Goal: Information Seeking & Learning: Compare options

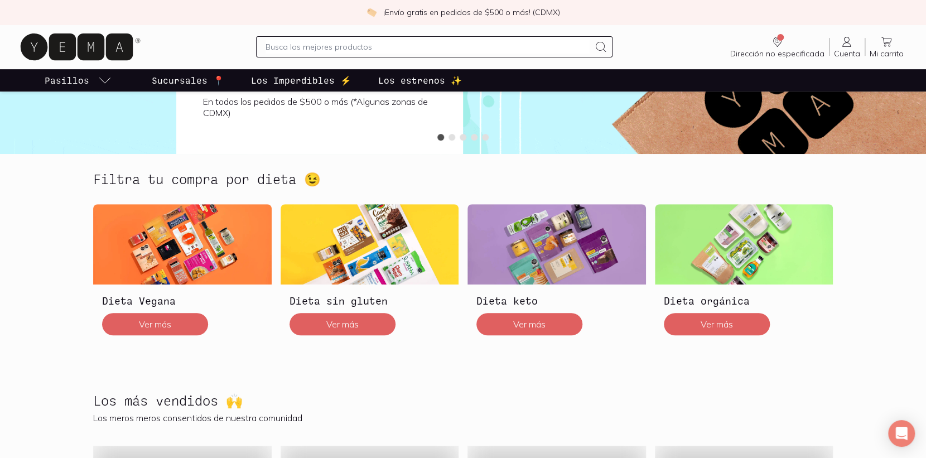
scroll to position [301, 0]
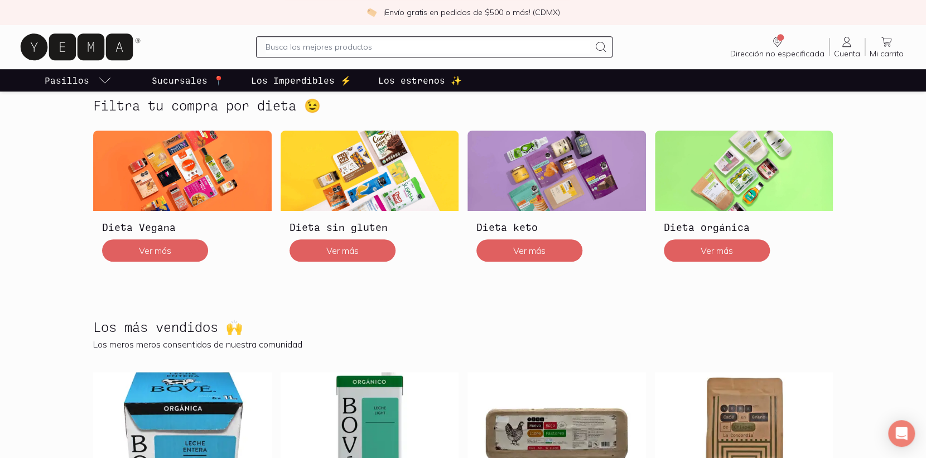
click at [194, 78] on p "Sucursales 📍" at bounding box center [188, 80] width 73 height 13
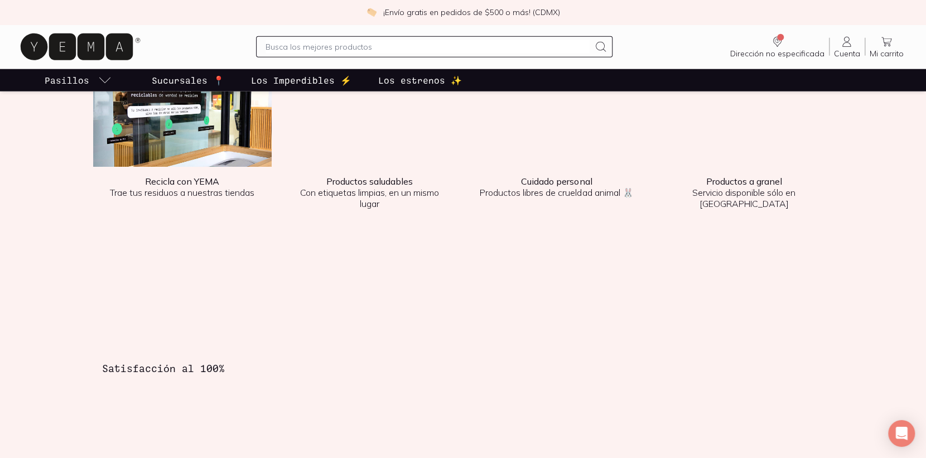
scroll to position [1506, 0]
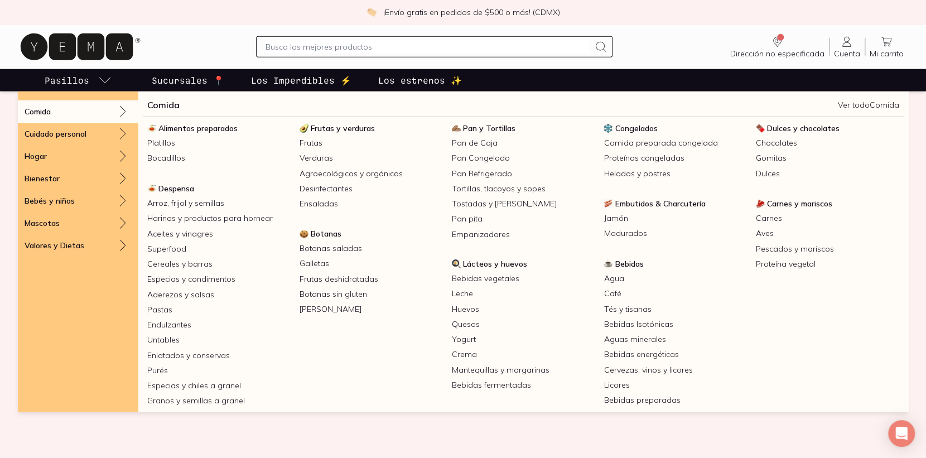
click at [77, 77] on p "Pasillos" at bounding box center [67, 80] width 45 height 13
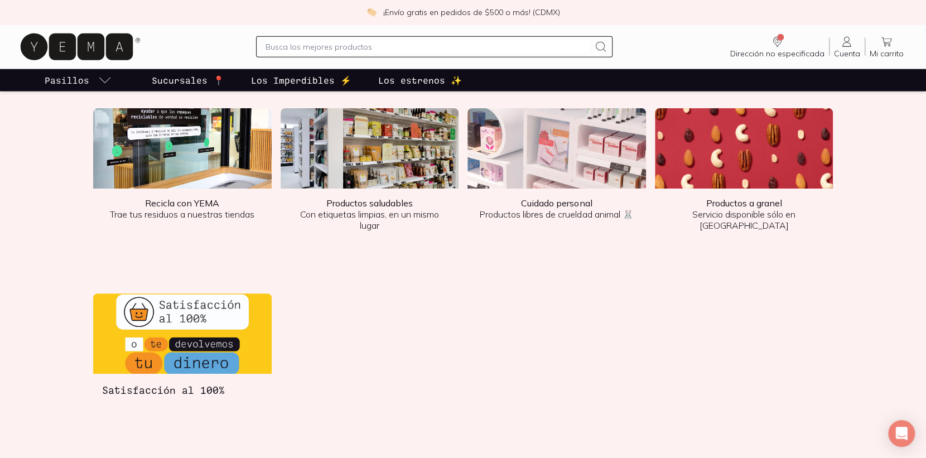
click at [86, 95] on div "Vive la experiencia YEMA" at bounding box center [462, 91] width 767 height 32
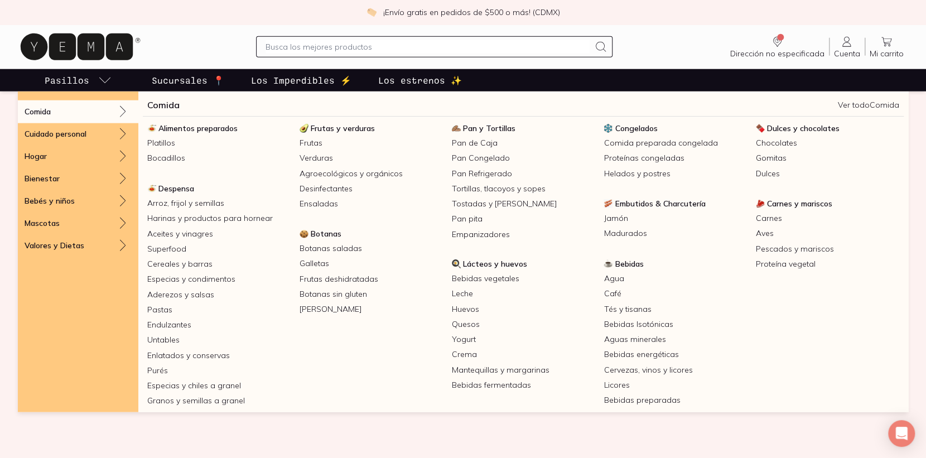
click at [88, 79] on link "Pasillos" at bounding box center [77, 80] width 71 height 22
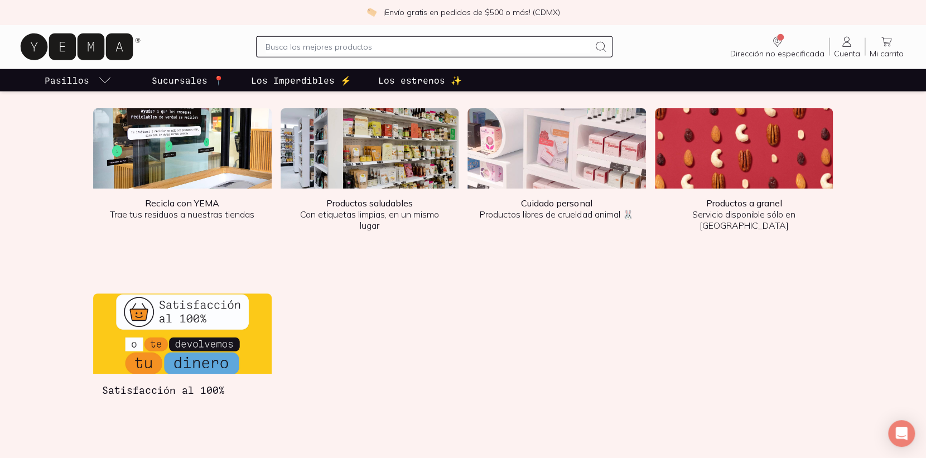
click at [94, 79] on link "Pasillos" at bounding box center [77, 80] width 71 height 22
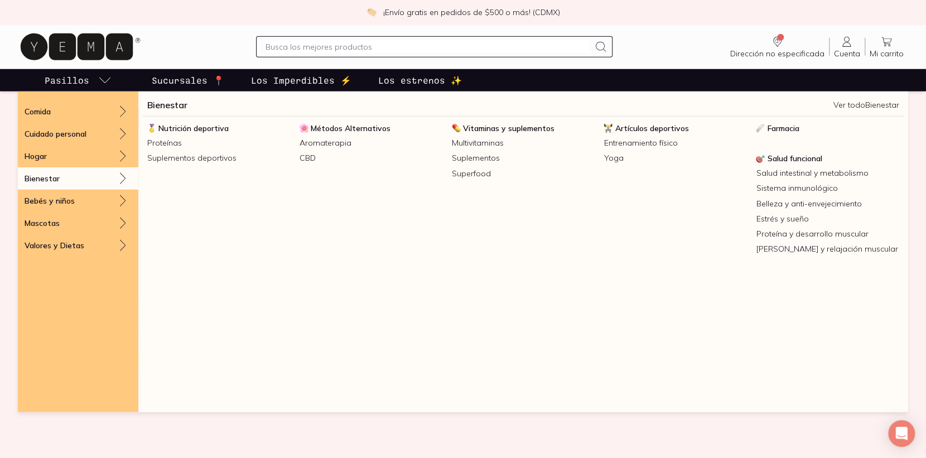
click at [63, 182] on div "Bienestar" at bounding box center [78, 178] width 120 height 22
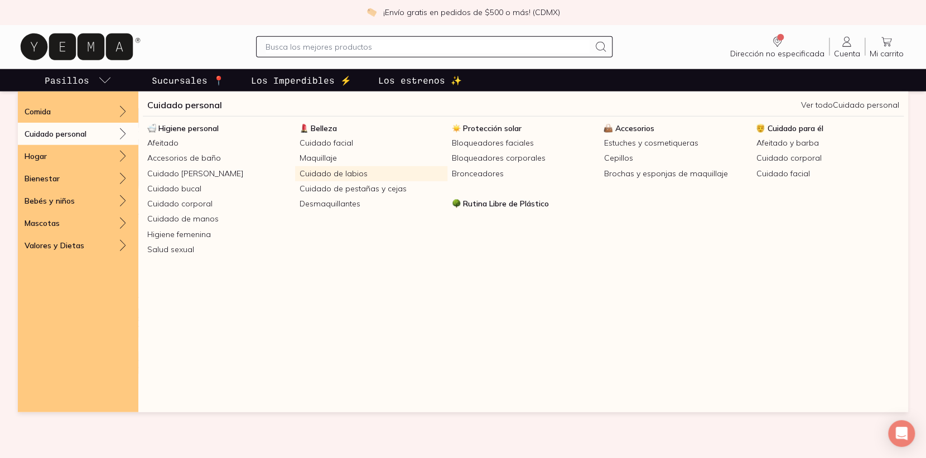
click at [339, 174] on link "Cuidado de labios" at bounding box center [371, 173] width 152 height 15
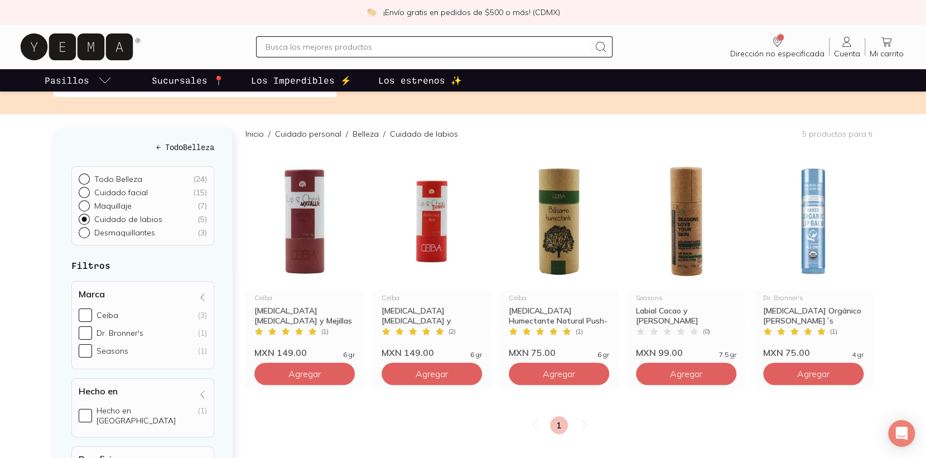
scroll to position [60, 0]
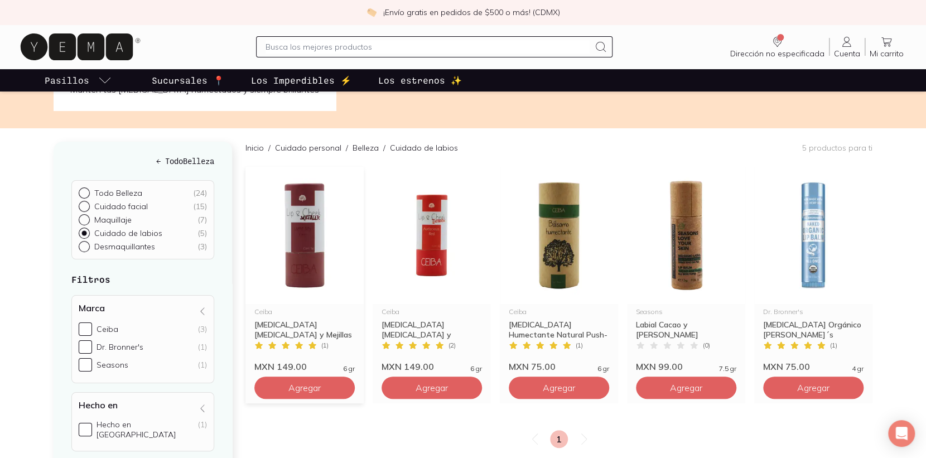
click at [305, 216] on img at bounding box center [304, 235] width 118 height 137
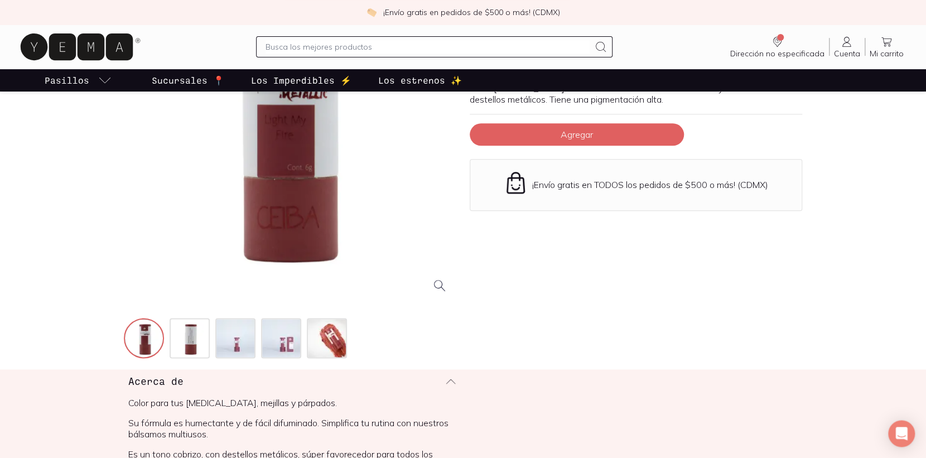
scroll to position [181, 0]
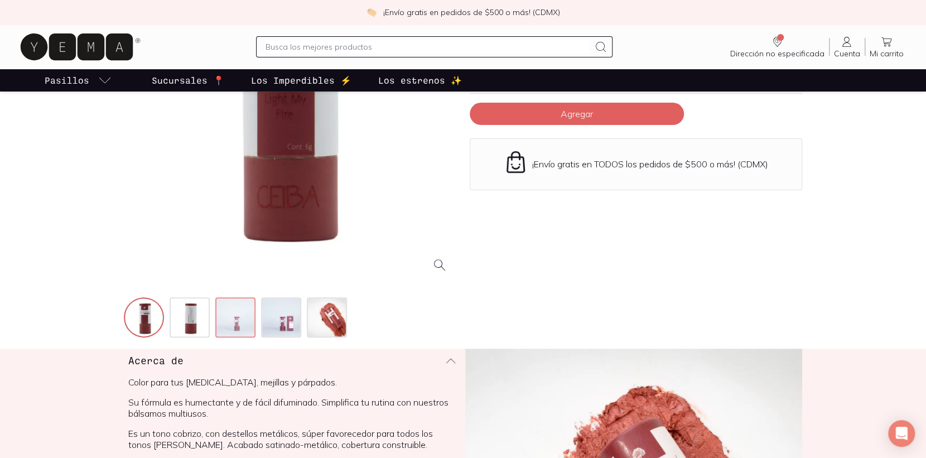
click at [222, 324] on img at bounding box center [236, 318] width 40 height 40
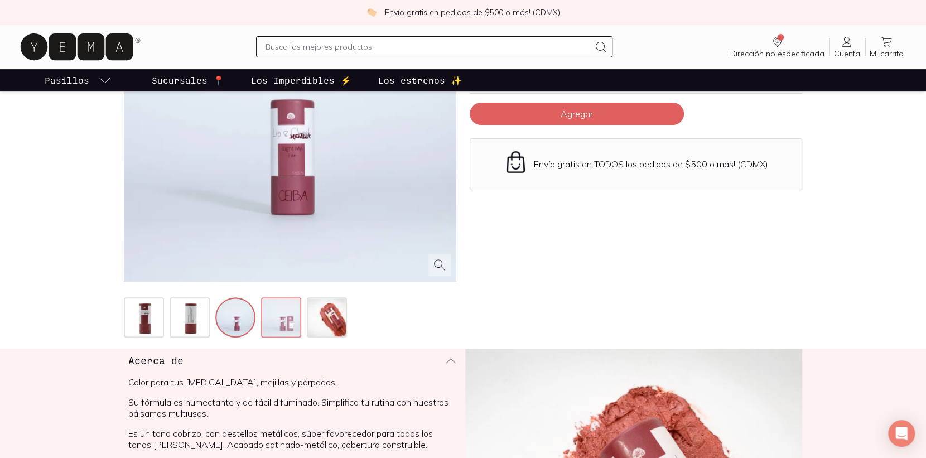
click at [273, 327] on img at bounding box center [282, 318] width 40 height 40
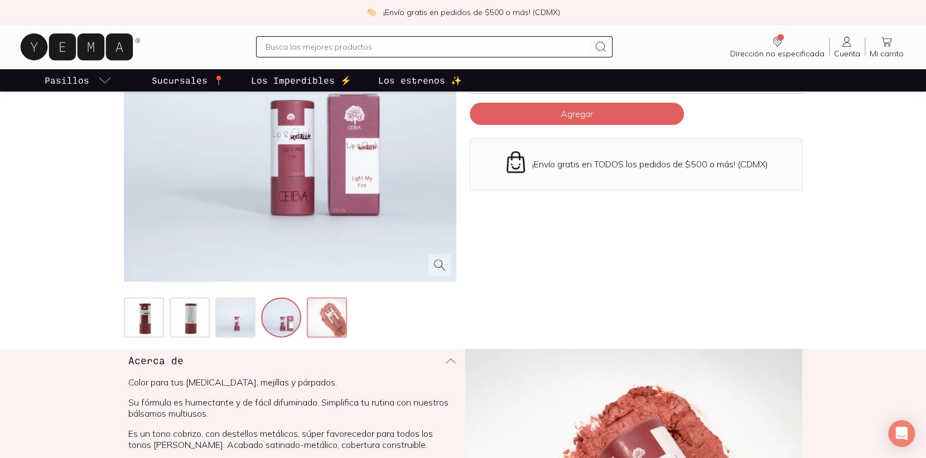
click at [338, 324] on img at bounding box center [328, 318] width 40 height 40
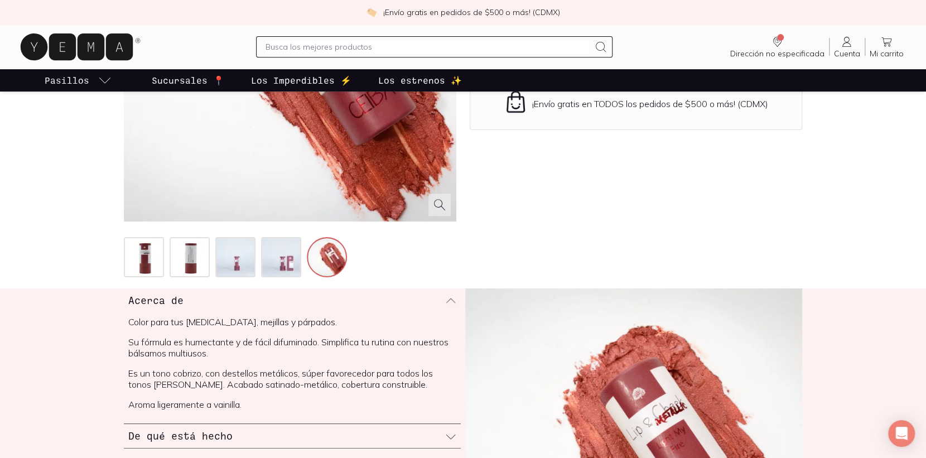
scroll to position [0, 0]
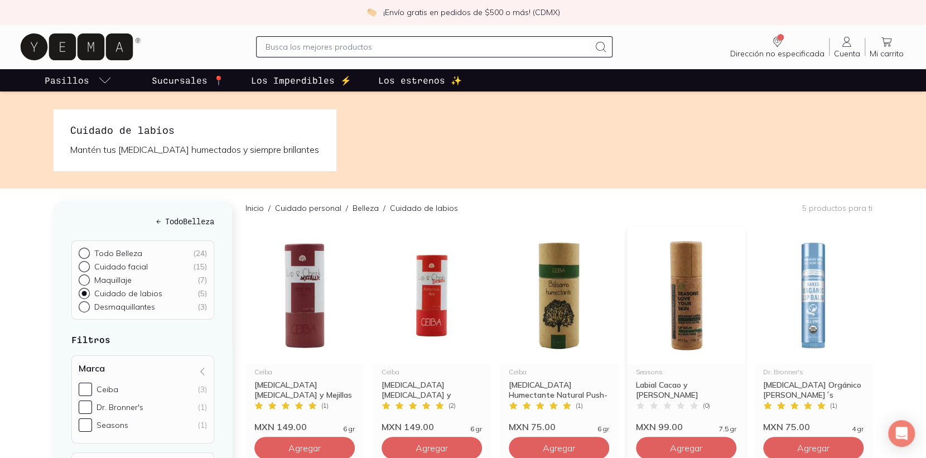
click at [684, 314] on img at bounding box center [686, 295] width 118 height 137
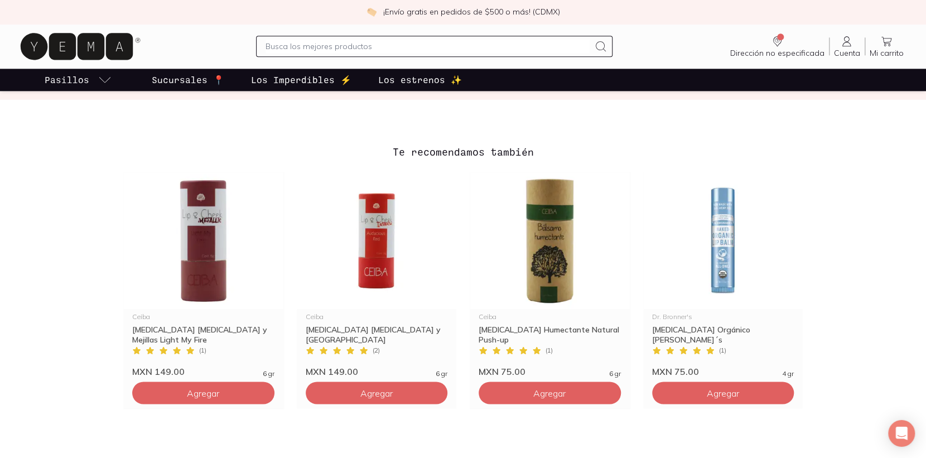
scroll to position [783, 0]
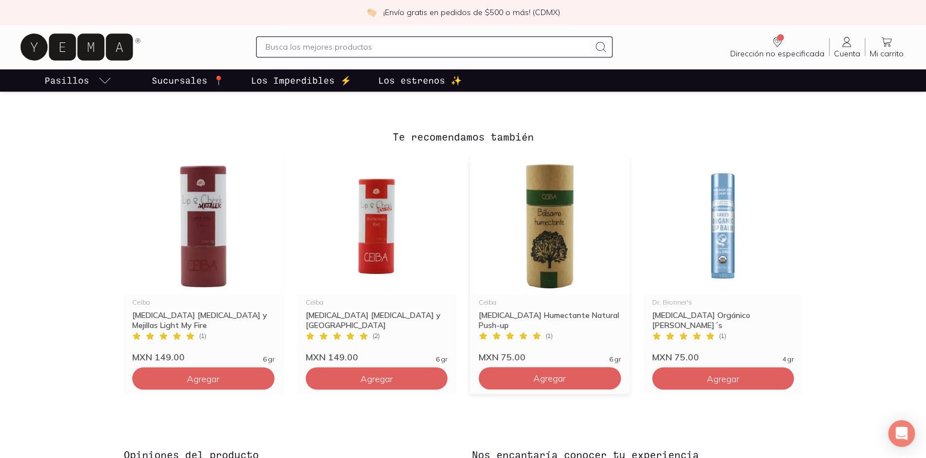
click at [555, 245] on img at bounding box center [550, 225] width 160 height 137
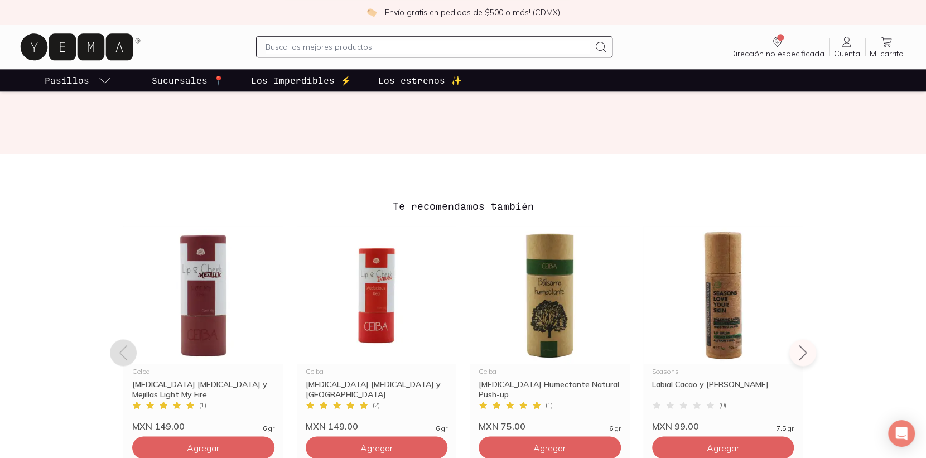
scroll to position [783, 0]
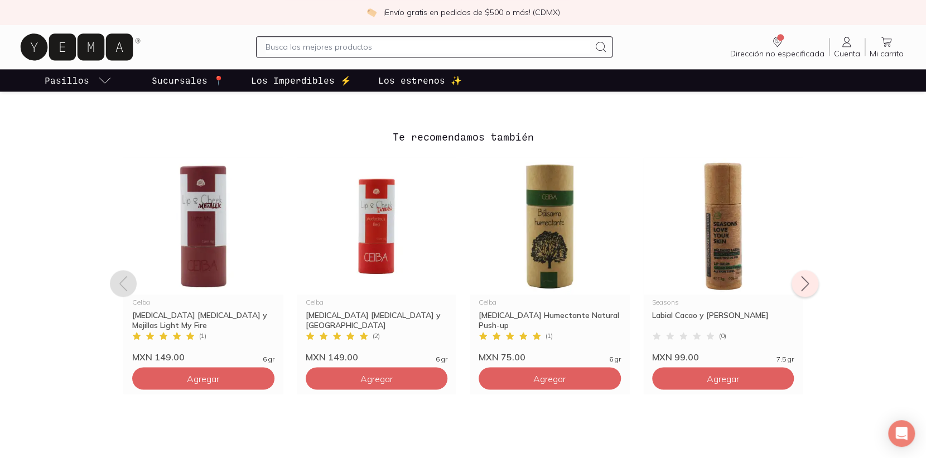
click at [815, 284] on button at bounding box center [804, 283] width 27 height 27
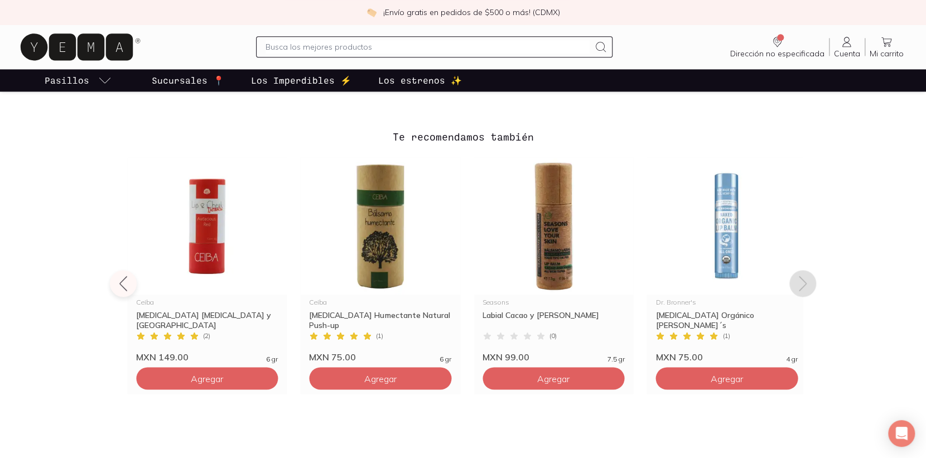
click at [815, 284] on button at bounding box center [802, 283] width 27 height 27
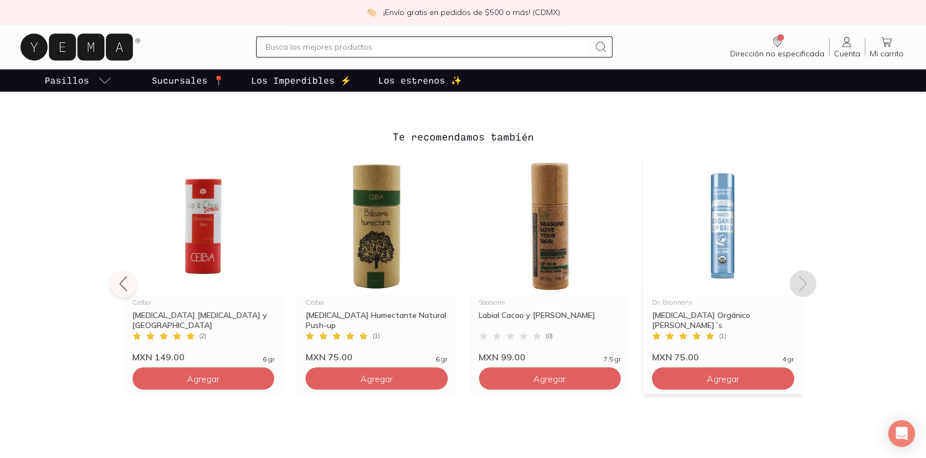
click at [733, 243] on img at bounding box center [723, 225] width 160 height 137
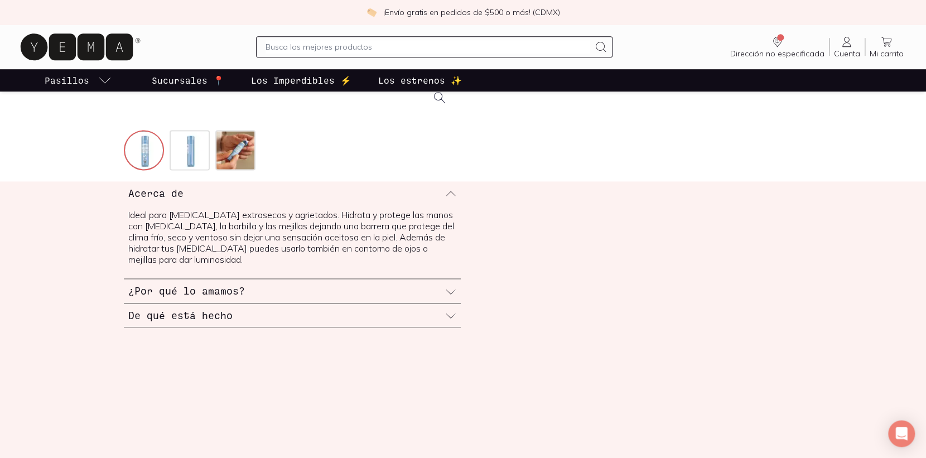
scroll to position [361, 0]
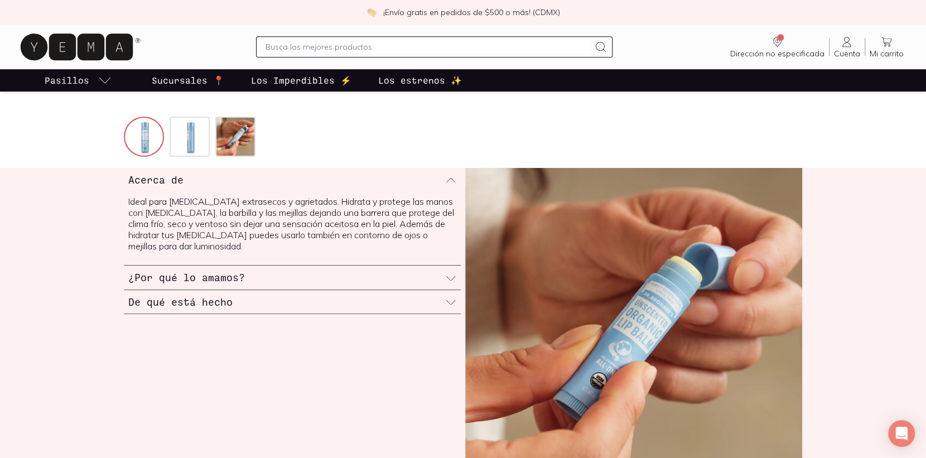
click at [446, 279] on icon at bounding box center [450, 278] width 11 height 11
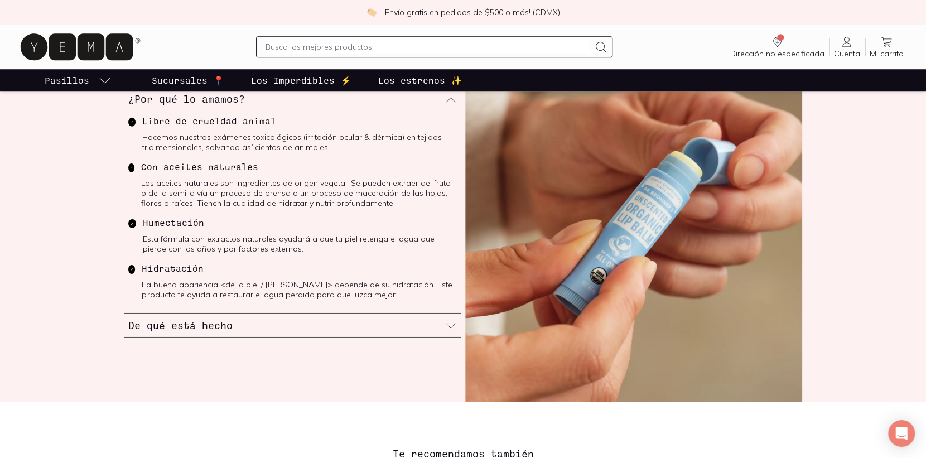
scroll to position [482, 0]
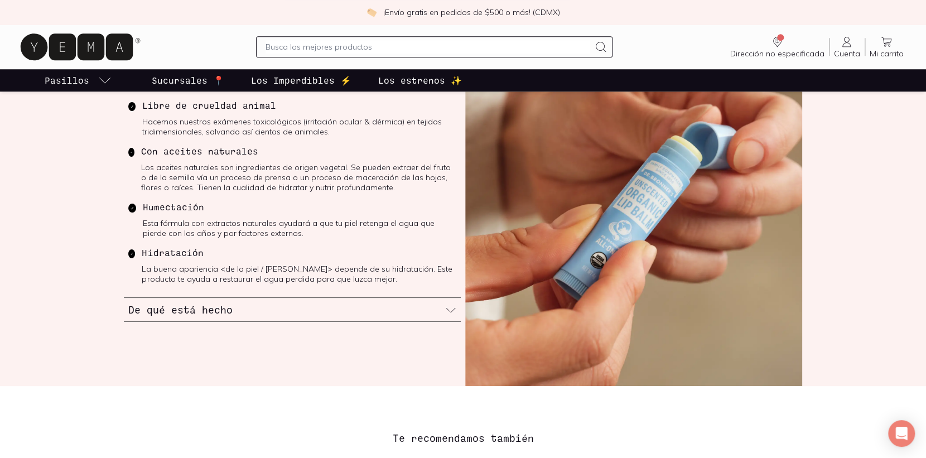
click at [374, 312] on div "De qué está hecho" at bounding box center [292, 310] width 337 height 24
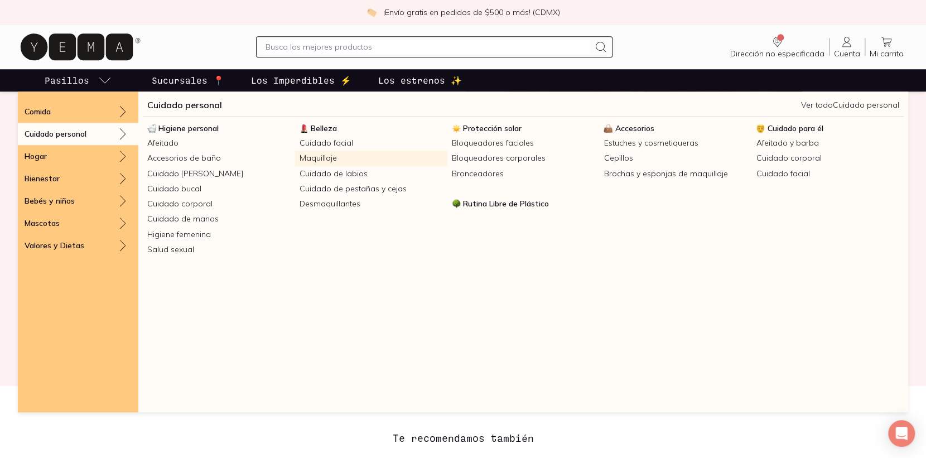
click at [312, 158] on link "Maquillaje" at bounding box center [371, 158] width 152 height 15
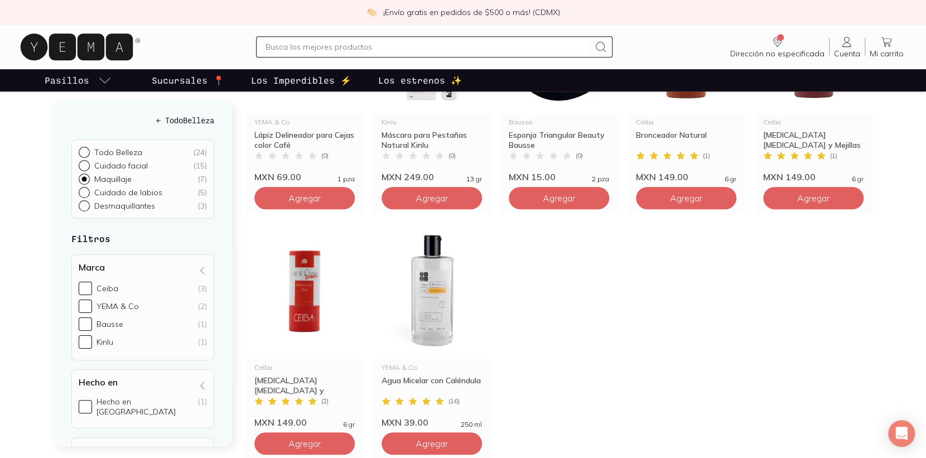
scroll to position [181, 0]
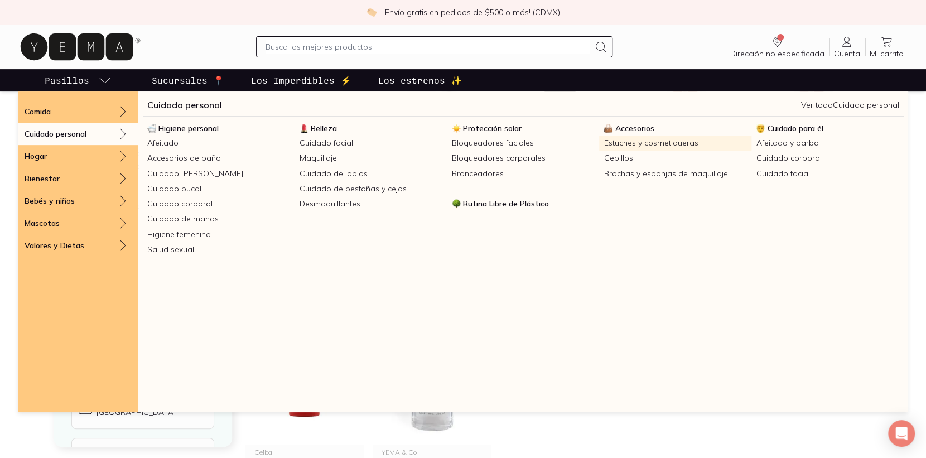
click at [640, 147] on link "Estuches y cosmetiqueras" at bounding box center [675, 143] width 152 height 15
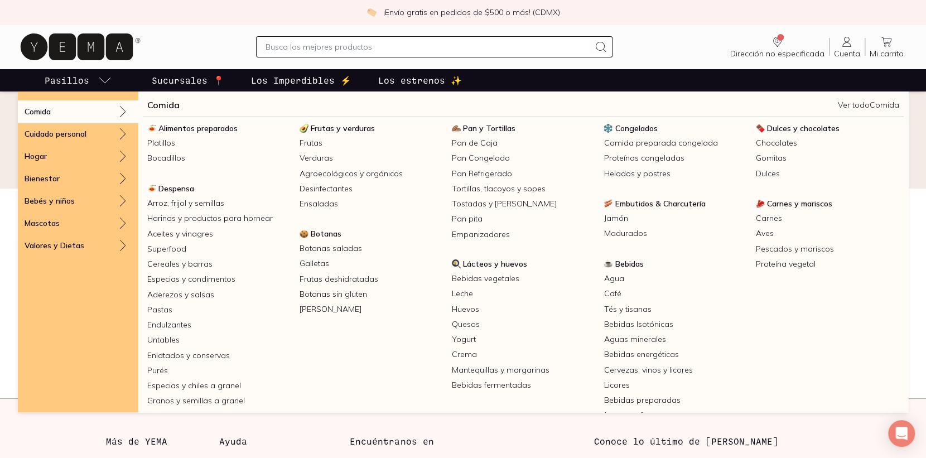
click at [97, 84] on link "Pasillos" at bounding box center [77, 80] width 71 height 22
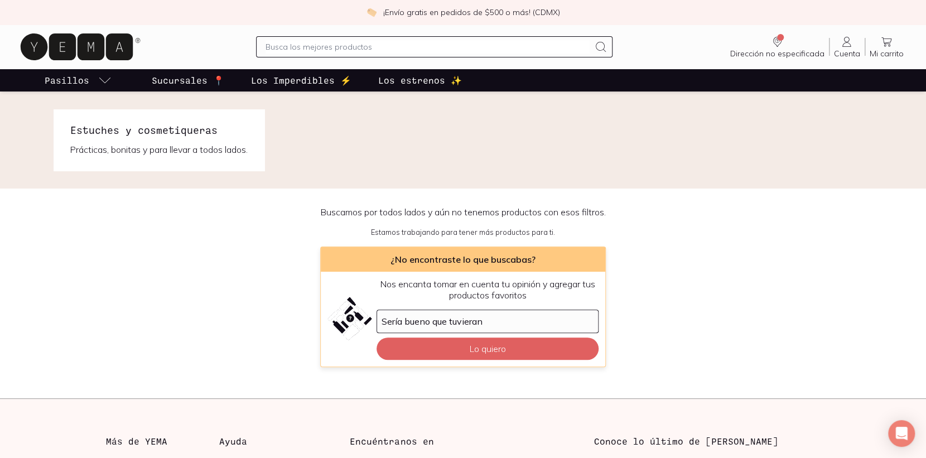
click at [94, 80] on link "Pasillos" at bounding box center [77, 80] width 71 height 22
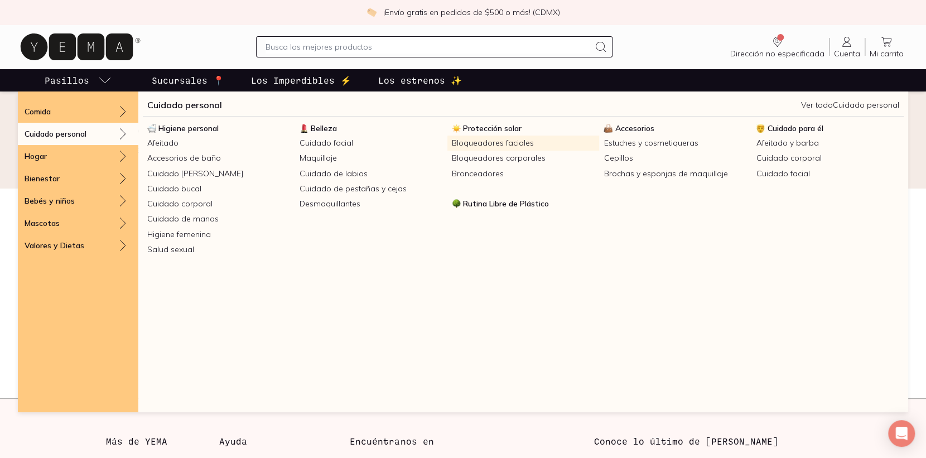
click at [500, 146] on link "Bloqueadores faciales" at bounding box center [523, 143] width 152 height 15
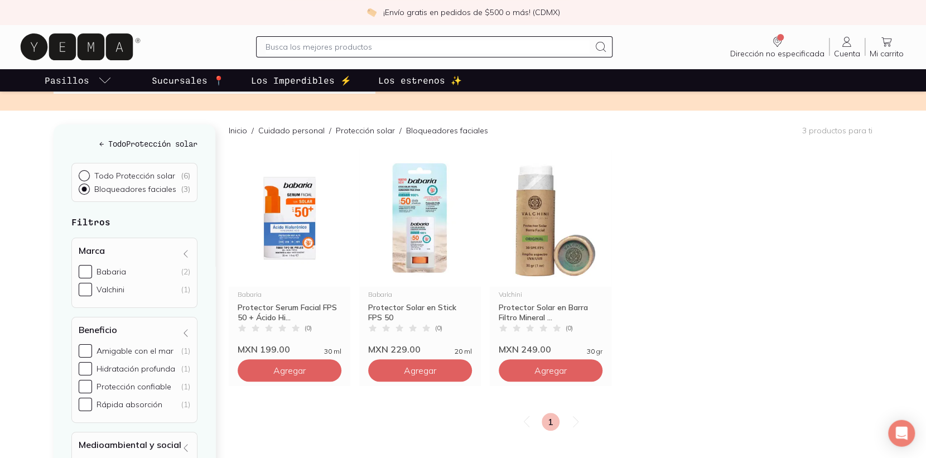
scroll to position [120, 0]
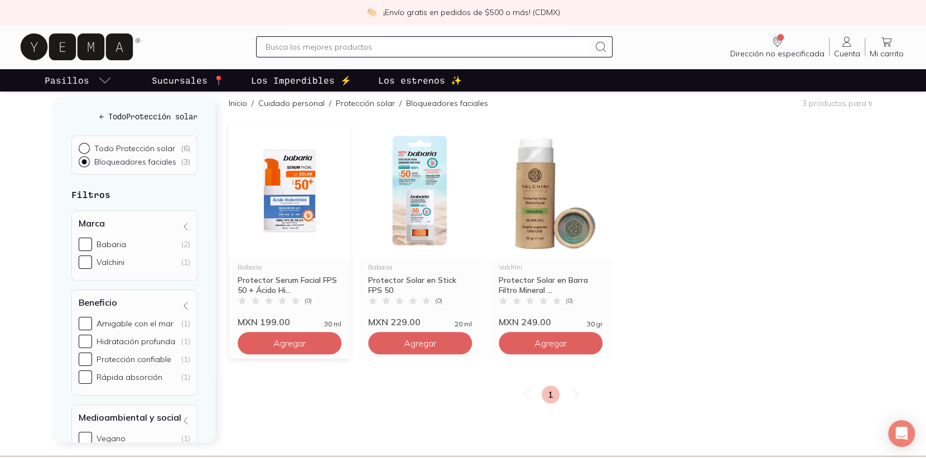
click at [325, 221] on img at bounding box center [290, 190] width 122 height 137
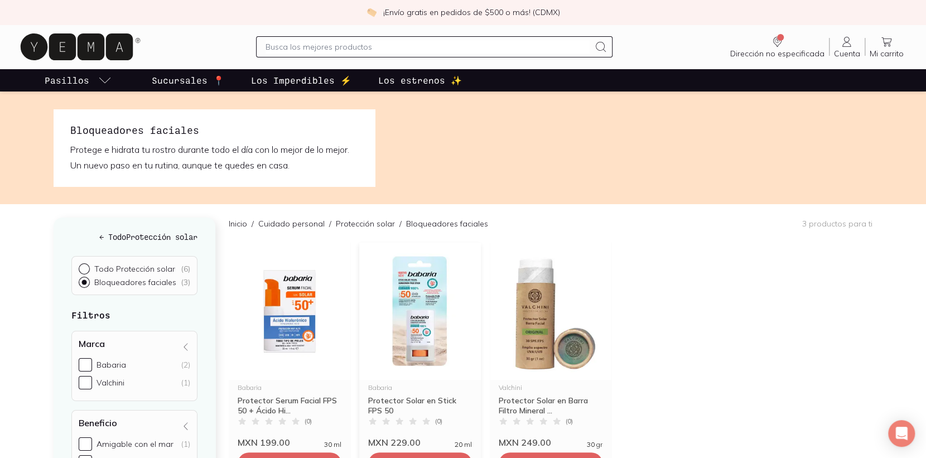
click at [421, 313] on img at bounding box center [420, 311] width 122 height 137
click at [532, 294] on img at bounding box center [551, 311] width 122 height 137
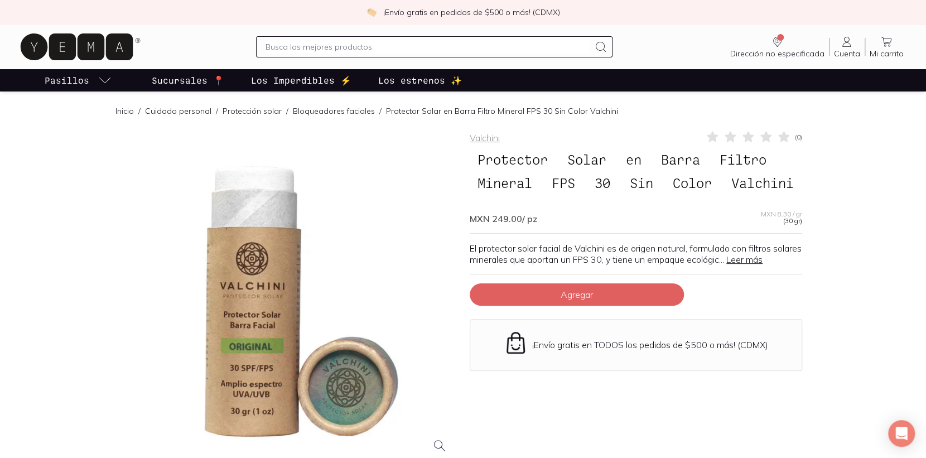
click at [762, 265] on link "Leer más" at bounding box center [744, 259] width 36 height 11
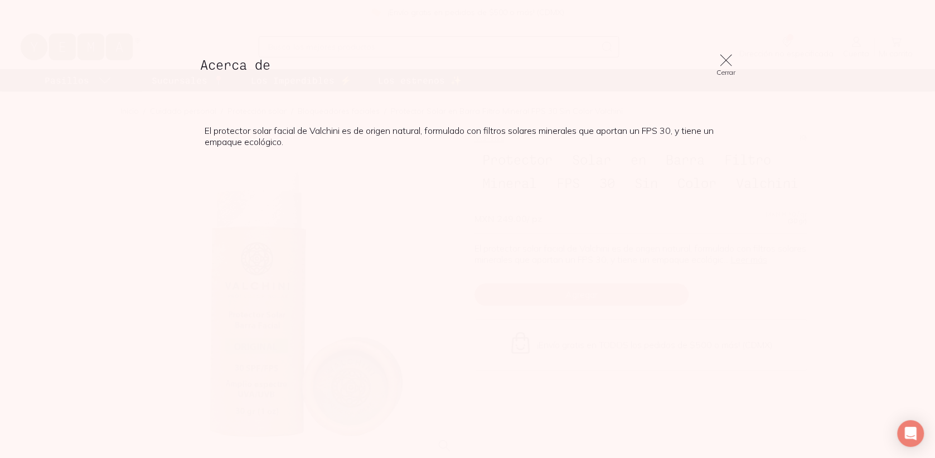
click at [728, 59] on icon at bounding box center [726, 60] width 16 height 16
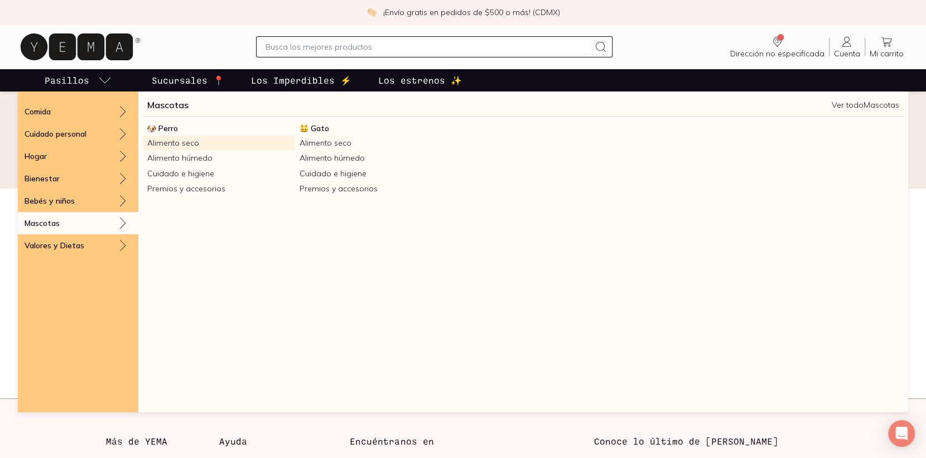
click at [182, 143] on link "Alimento seco" at bounding box center [219, 143] width 152 height 15
